Goal: Transaction & Acquisition: Purchase product/service

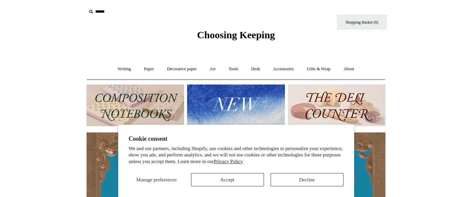
click at [248, 180] on button "Accept" at bounding box center [227, 179] width 73 height 13
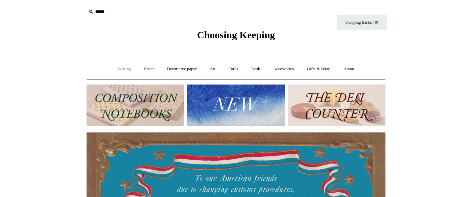
click at [127, 71] on link "Writing +" at bounding box center [124, 69] width 25 height 18
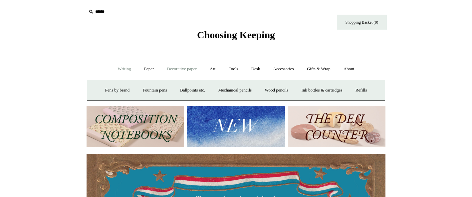
click at [179, 67] on link "Decorative paper +" at bounding box center [182, 69] width 42 height 18
click at [207, 66] on link "Art +" at bounding box center [213, 69] width 18 height 18
click at [228, 67] on link "Tools +" at bounding box center [234, 69] width 22 height 18
click at [249, 68] on link "Desk +" at bounding box center [255, 69] width 21 height 18
click at [286, 73] on link "Accessories +" at bounding box center [283, 69] width 33 height 18
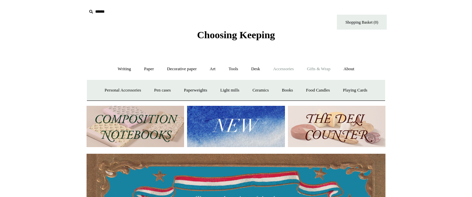
click at [323, 73] on link "Gifts & Wrap +" at bounding box center [319, 69] width 36 height 18
click at [310, 89] on link "Stickers" at bounding box center [305, 91] width 26 height 18
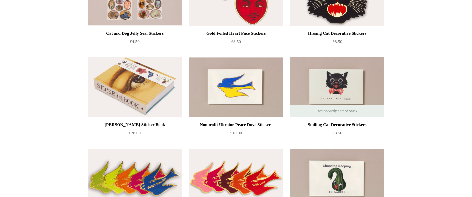
scroll to position [101, 0]
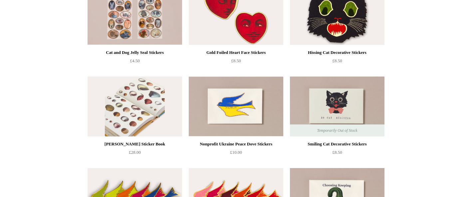
click at [160, 100] on img at bounding box center [135, 107] width 94 height 60
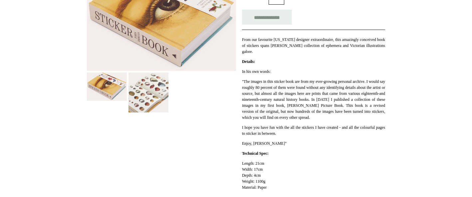
scroll to position [139, 0]
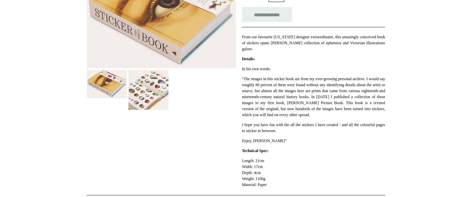
click at [157, 103] on img at bounding box center [148, 90] width 40 height 40
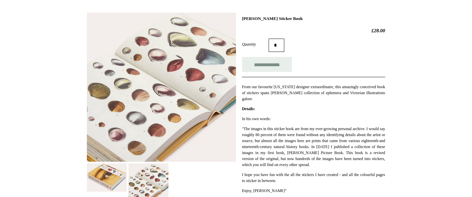
scroll to position [81, 0]
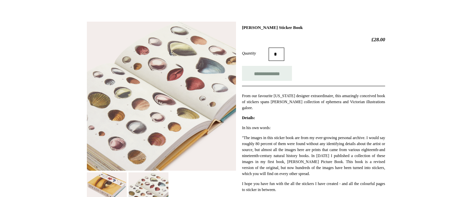
click at [109, 180] on img at bounding box center [107, 186] width 40 height 28
